Goal: Task Accomplishment & Management: Manage account settings

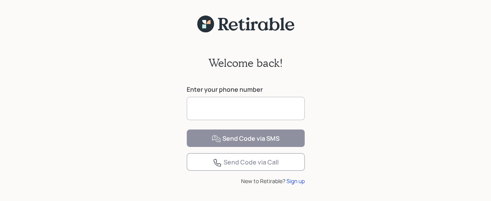
click at [207, 108] on input at bounding box center [246, 108] width 118 height 23
type input "**********"
click at [362, 175] on div "**********" at bounding box center [245, 123] width 491 height 181
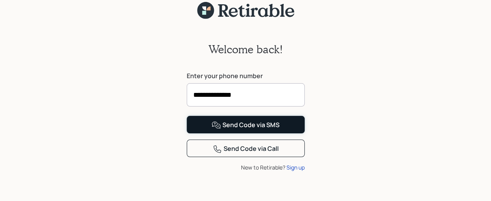
click at [248, 130] on div "Send Code via SMS" at bounding box center [245, 124] width 68 height 9
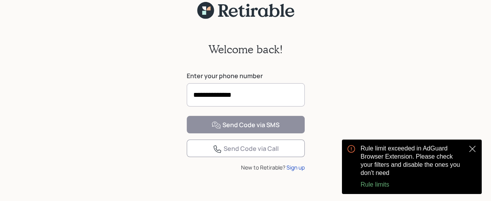
scroll to position [0, 0]
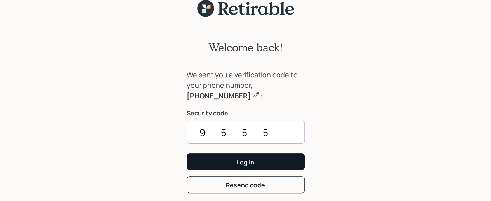
type input "9555"
click at [246, 163] on div "Log In" at bounding box center [245, 162] width 17 height 9
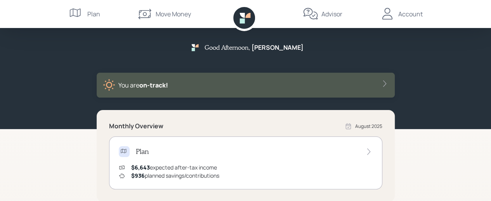
click at [441, 147] on div "Good Afternoon , [PERSON_NAME] You are on‑track! Monthly Overview [DATE] Plan $…" at bounding box center [245, 195] width 491 height 390
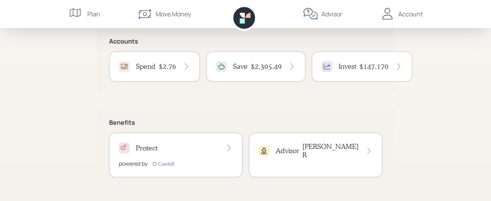
scroll to position [189, 0]
click at [367, 64] on h4 "$147,170" at bounding box center [373, 66] width 29 height 9
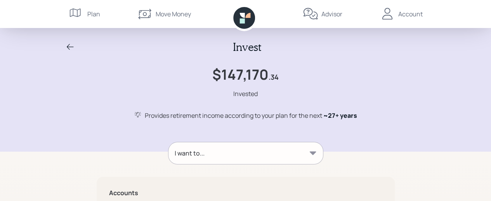
click at [411, 106] on div "Invest $147,170 .34 Invested Provides retirement income according to your plan …" at bounding box center [245, 80] width 372 height 80
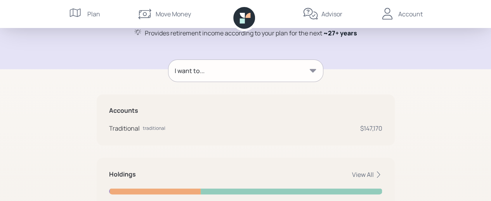
scroll to position [81, 0]
